Goal: Task Accomplishment & Management: Manage account settings

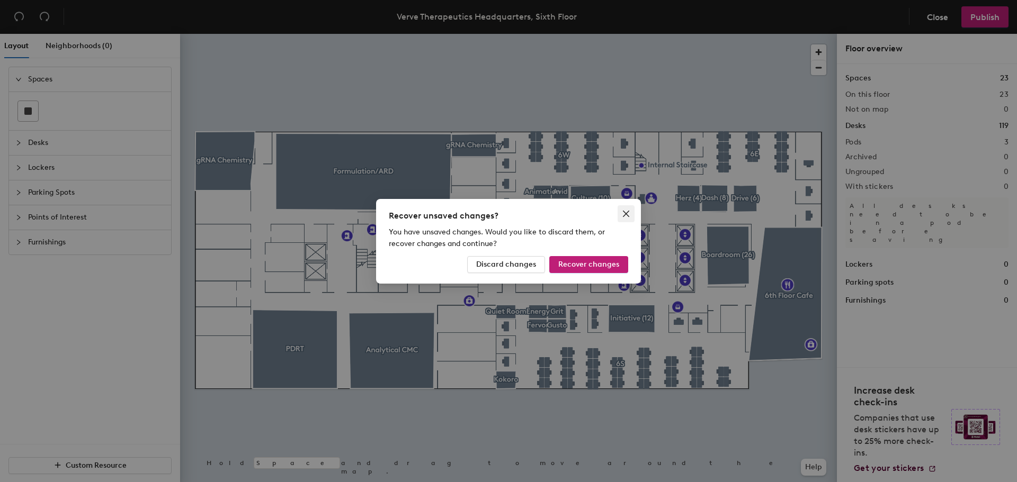
click at [626, 211] on icon "close" at bounding box center [626, 214] width 8 height 8
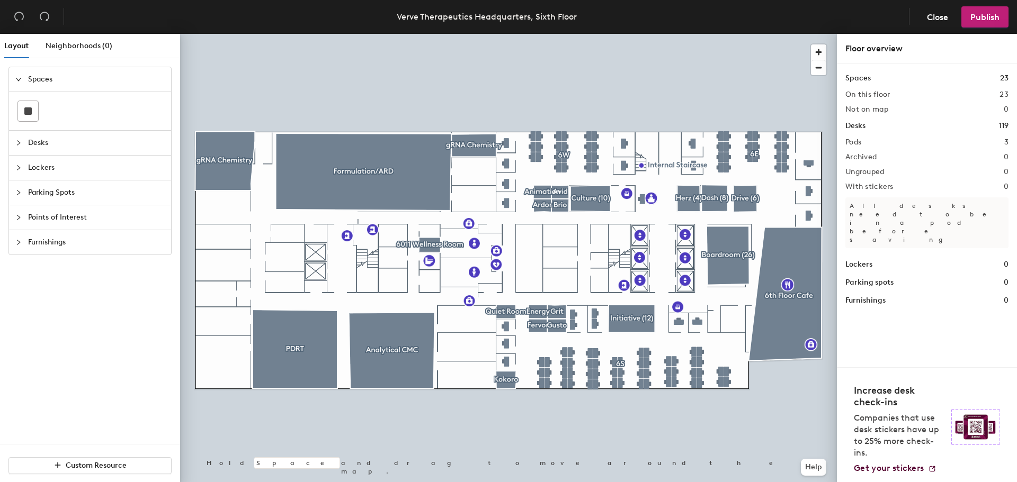
click at [853, 125] on h1 "Desks" at bounding box center [855, 126] width 20 height 12
click at [37, 139] on span "Desks" at bounding box center [96, 143] width 137 height 24
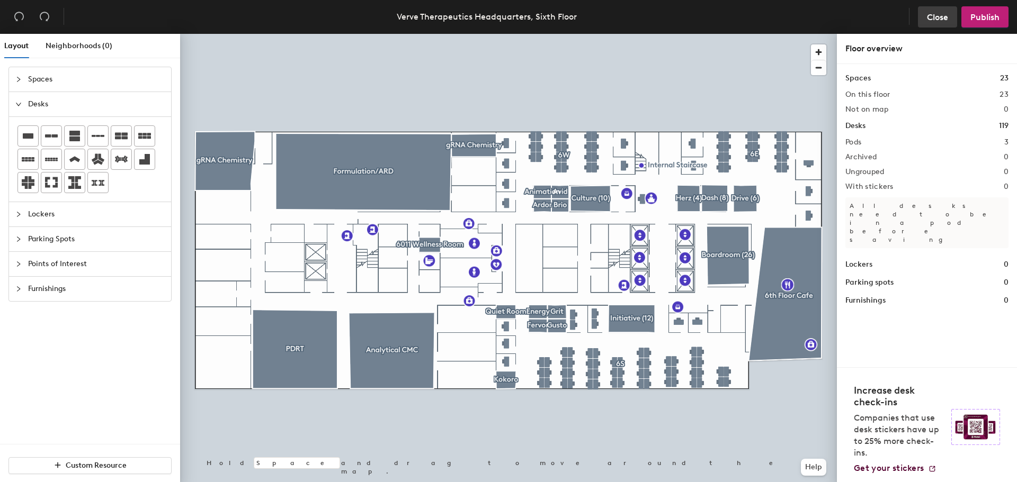
click at [933, 13] on span "Close" at bounding box center [937, 17] width 21 height 10
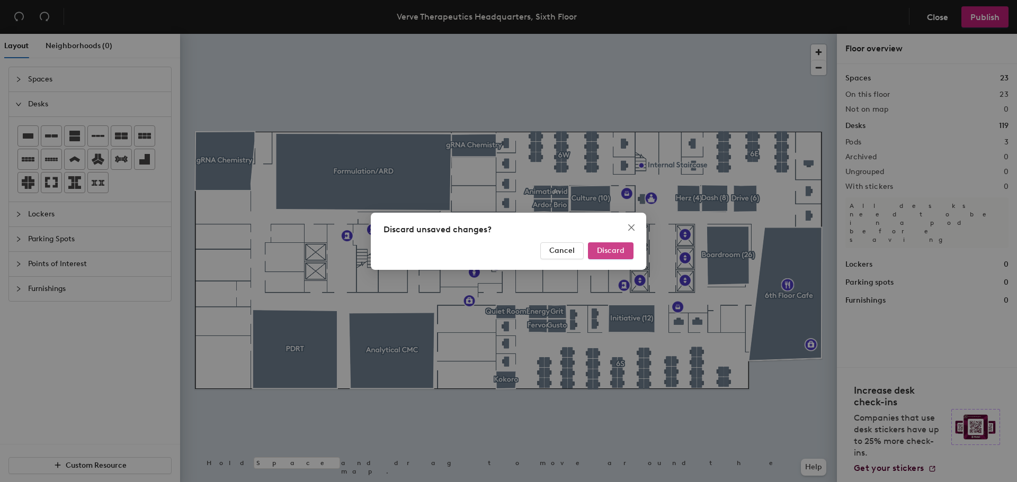
click at [614, 253] on span "Discard" at bounding box center [611, 250] width 28 height 9
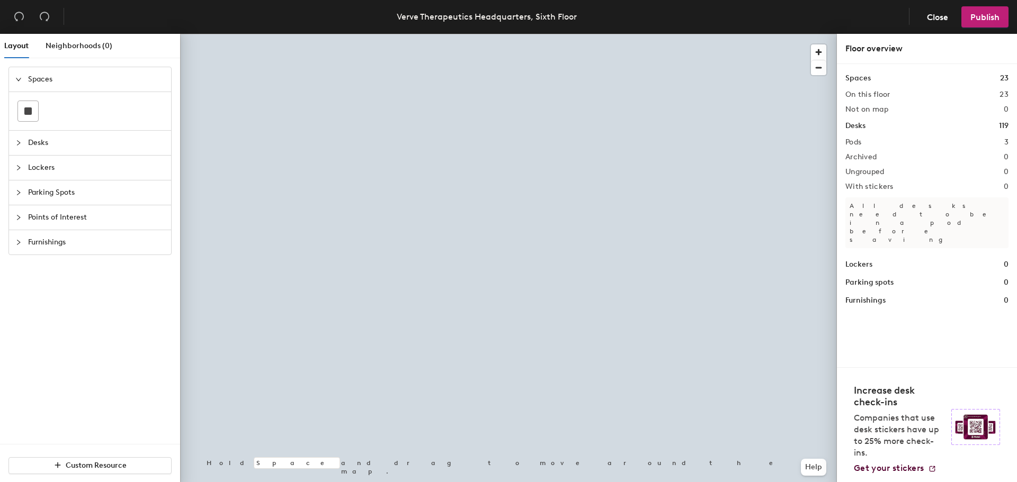
click at [18, 141] on icon "collapsed" at bounding box center [18, 143] width 6 height 6
